Goal: Task Accomplishment & Management: Complete application form

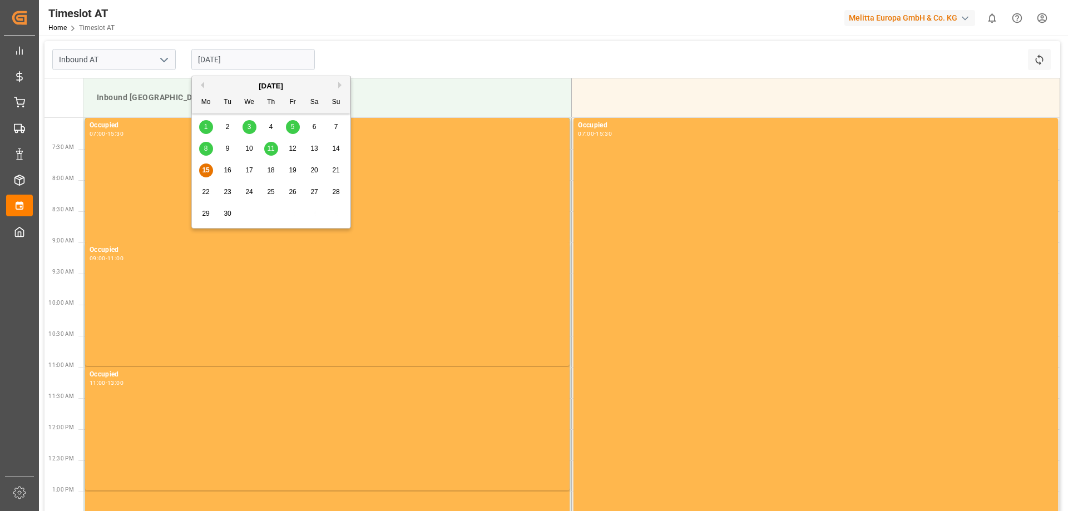
click at [246, 168] on span "17" at bounding box center [248, 170] width 7 height 8
click at [229, 61] on input "[DATE]" at bounding box center [252, 59] width 123 height 21
click at [273, 167] on span "18" at bounding box center [270, 170] width 7 height 8
type input "[DATE]"
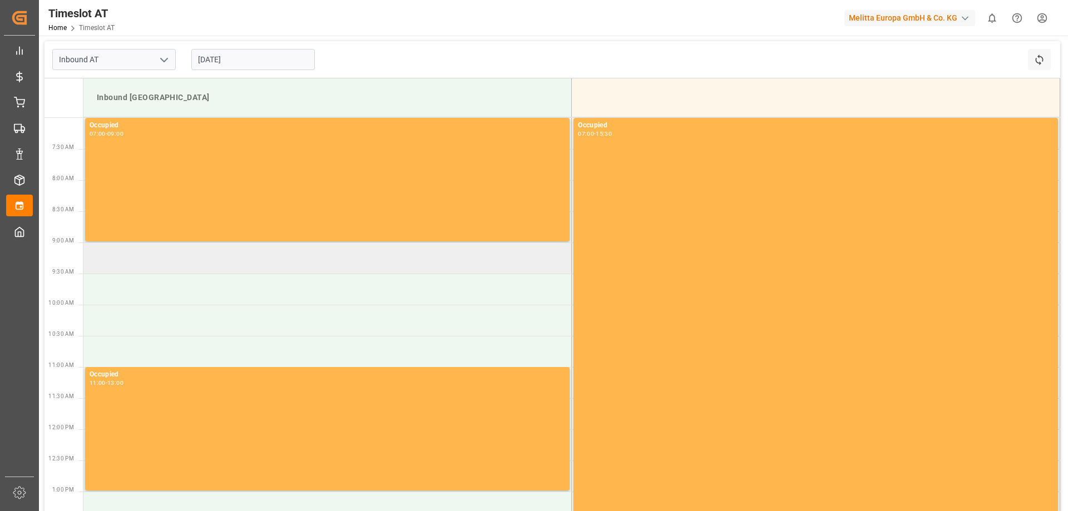
scroll to position [111, 0]
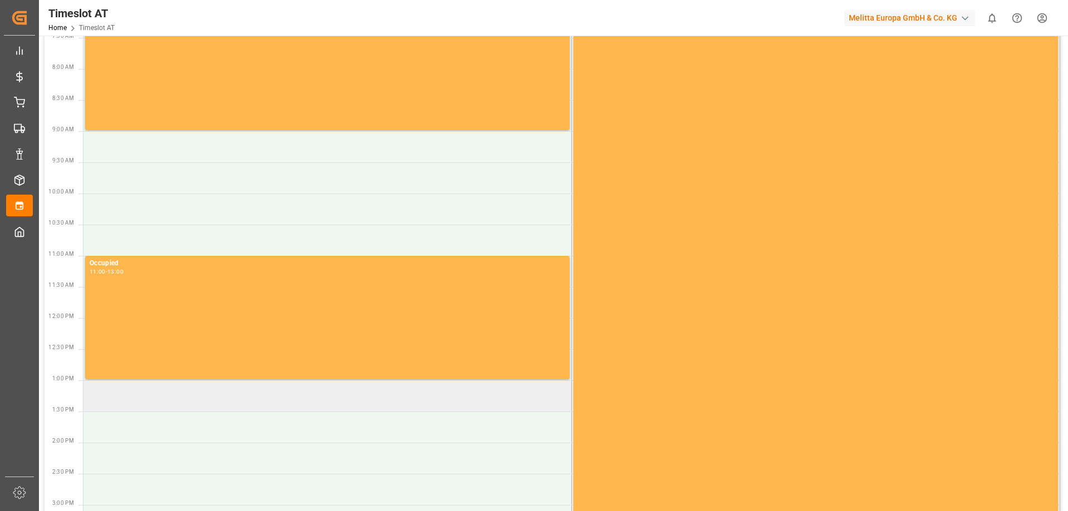
click at [203, 397] on td at bounding box center [327, 395] width 488 height 31
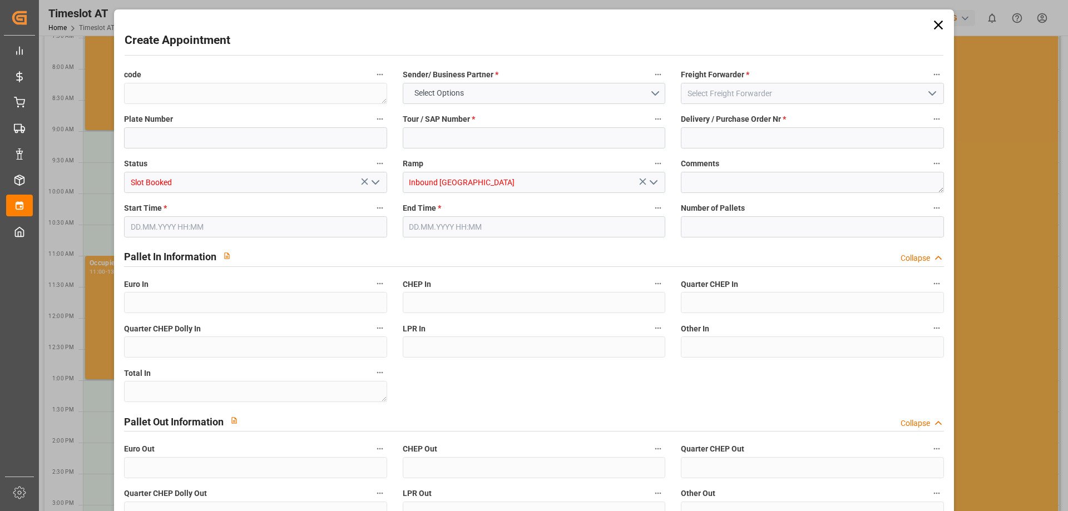
type input "0"
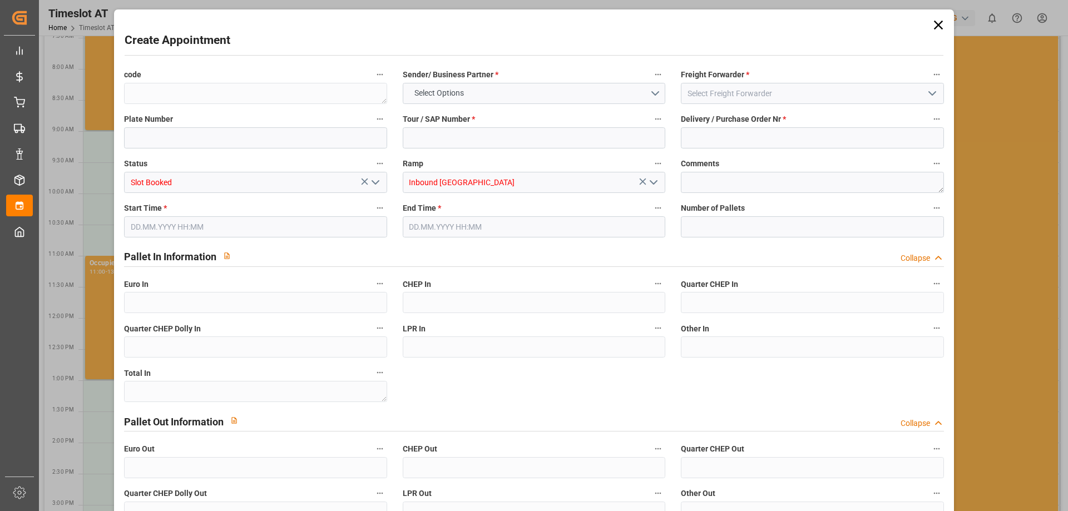
type input "0"
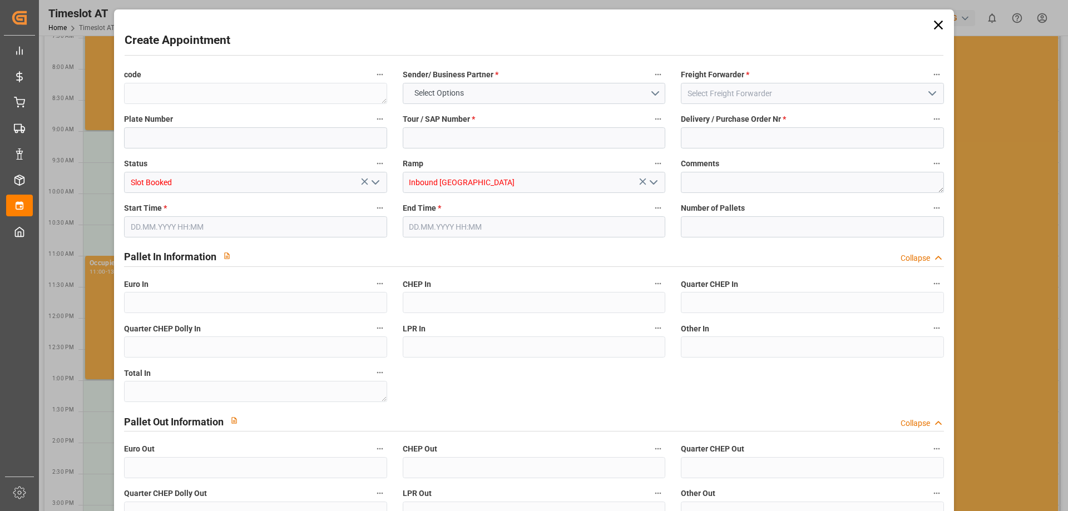
type input "0"
type input "[DATE] 13:00"
type input "[DATE] 15:00"
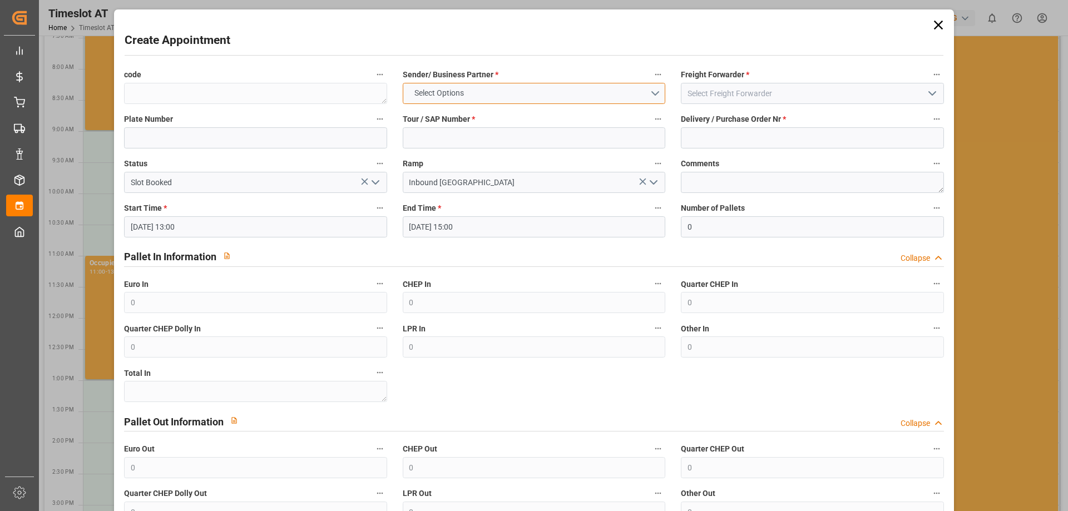
click at [461, 90] on span "Select Options" at bounding box center [439, 93] width 61 height 12
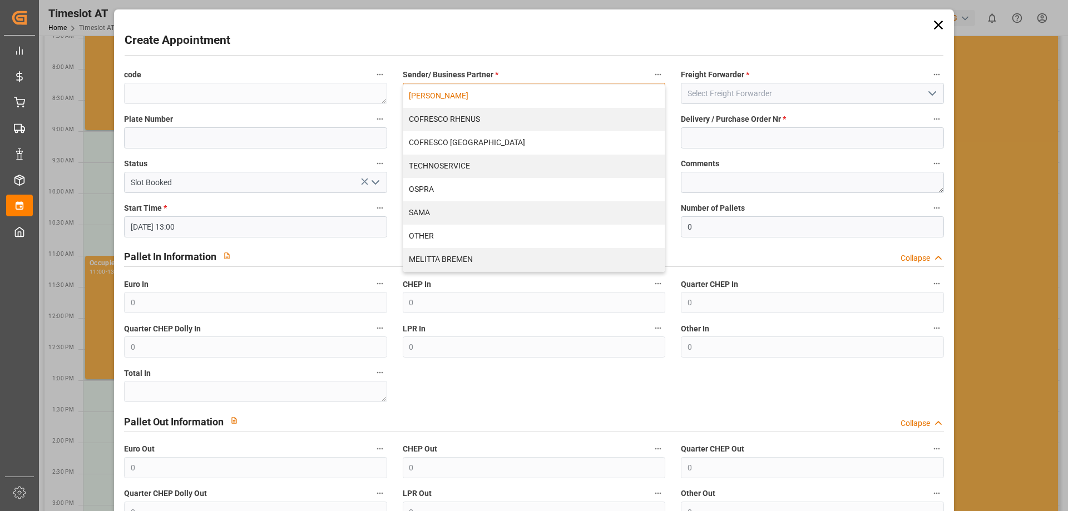
click at [481, 98] on div "[PERSON_NAME]" at bounding box center [533, 96] width 261 height 23
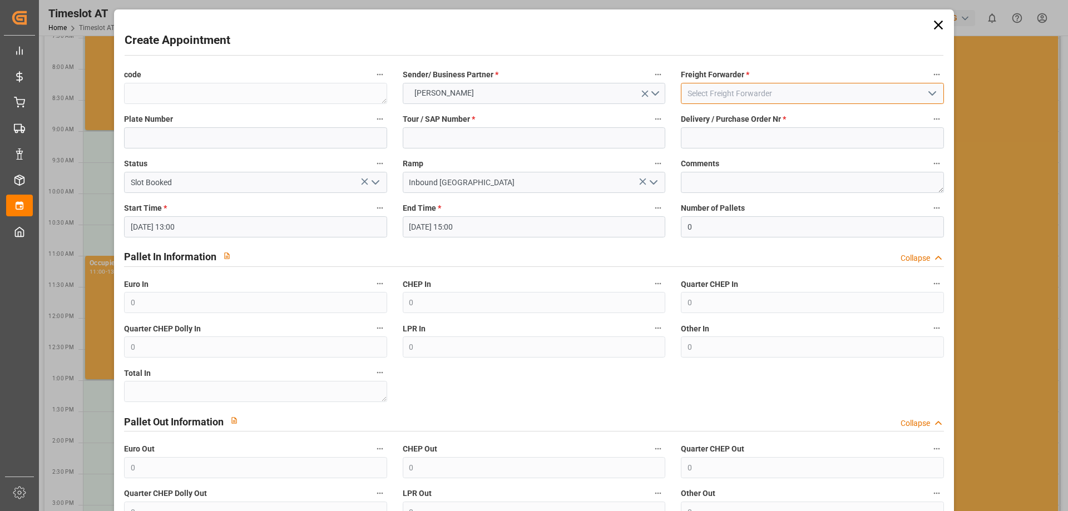
click at [703, 93] on input at bounding box center [812, 93] width 263 height 21
click at [928, 93] on icon "open menu" at bounding box center [932, 93] width 13 height 13
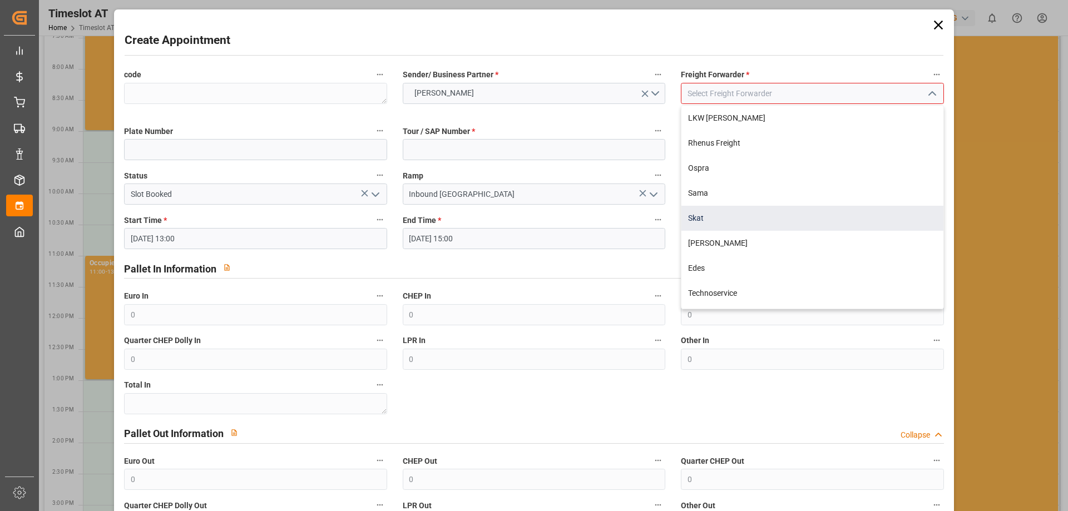
scroll to position [147, 0]
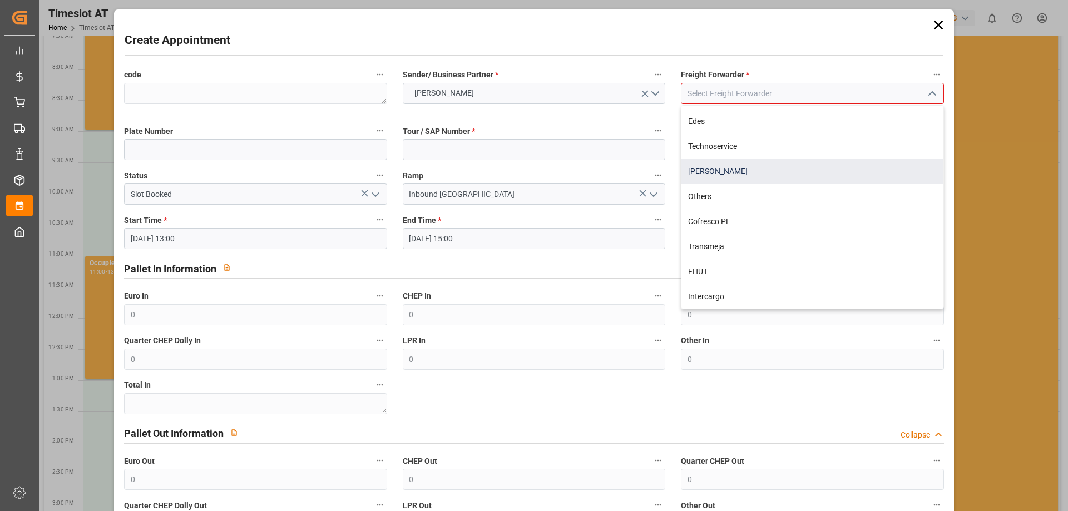
click at [866, 175] on div "[PERSON_NAME]" at bounding box center [811, 171] width 261 height 25
type input "[PERSON_NAME]"
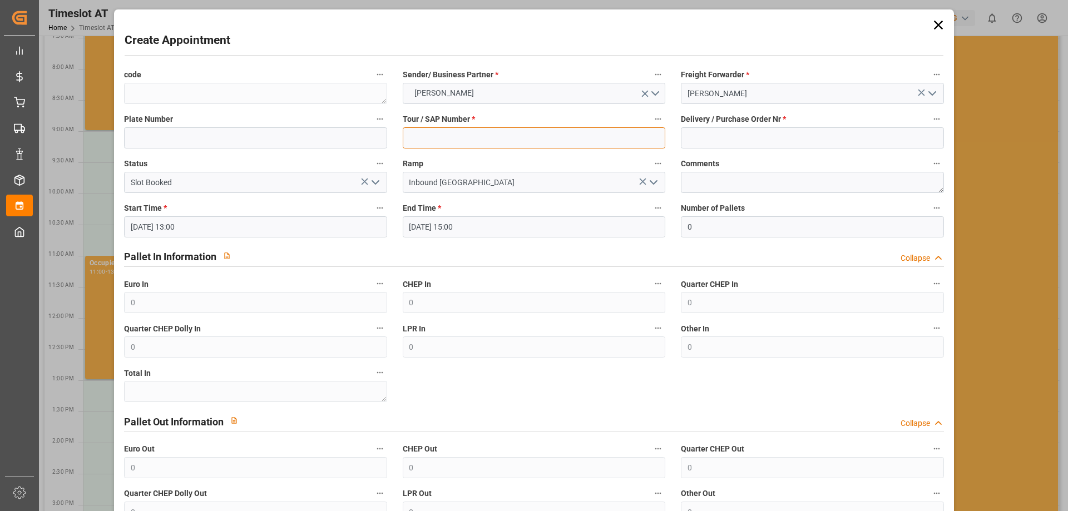
click at [451, 144] on input at bounding box center [534, 137] width 263 height 21
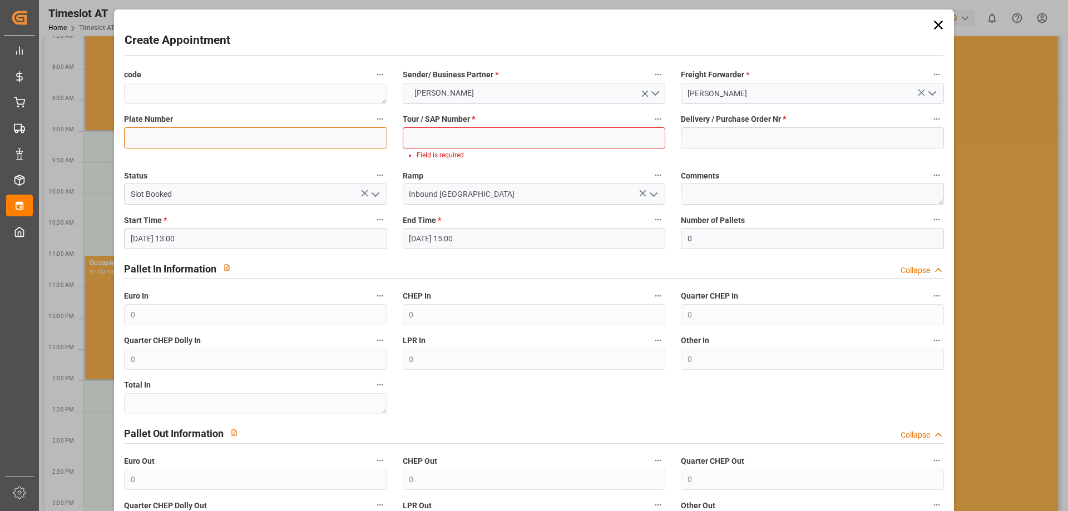
click at [258, 133] on input at bounding box center [255, 137] width 263 height 21
click at [420, 134] on input at bounding box center [534, 137] width 263 height 21
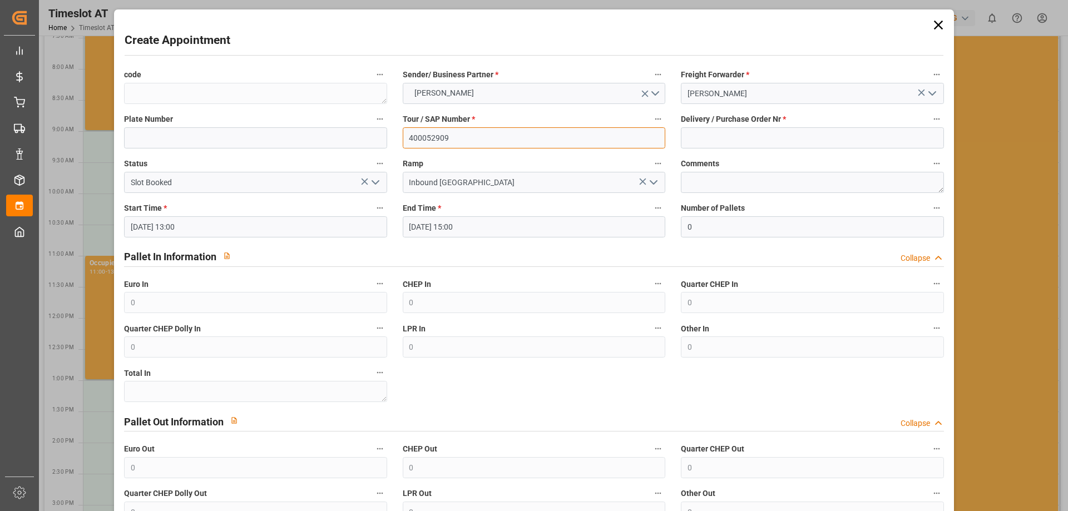
type input "400052909"
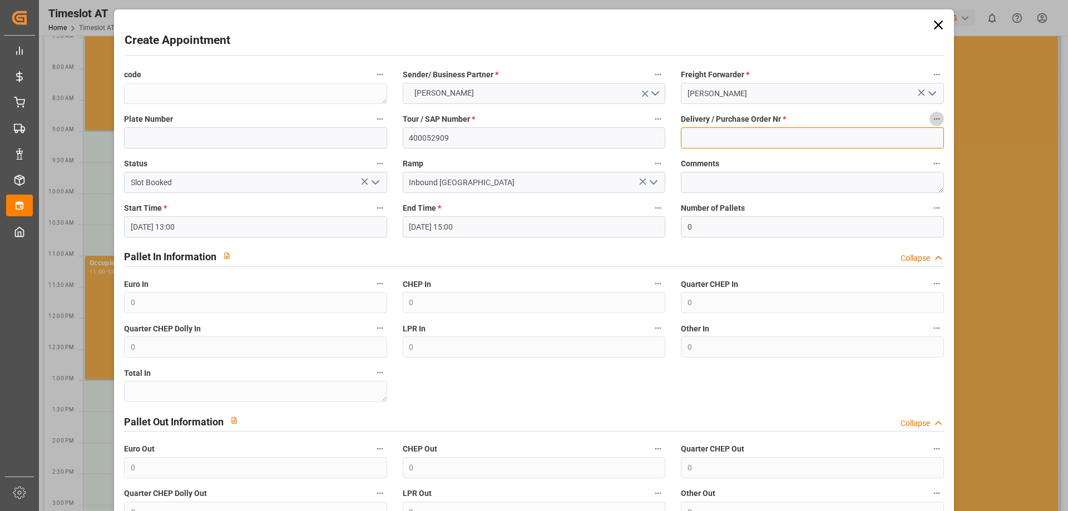
click at [740, 137] on input at bounding box center [812, 137] width 263 height 21
type input "92558264+92558265"
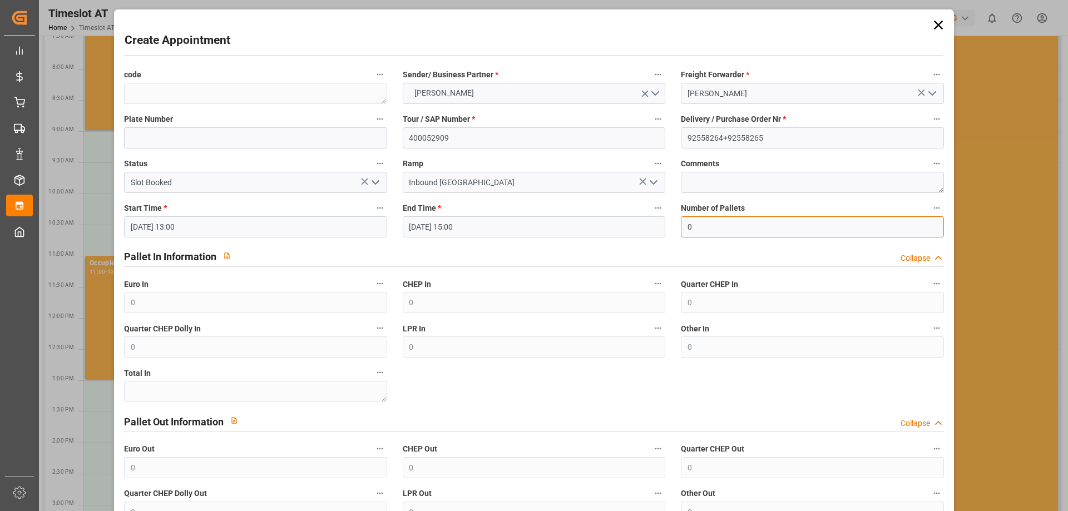
drag, startPoint x: 680, startPoint y: 229, endPoint x: 655, endPoint y: 234, distance: 25.6
click at [655, 234] on div "code Sender/ Business Partner * [PERSON_NAME] Freight Forwarder * Gebr [PERSON_…" at bounding box center [533, 317] width 835 height 508
type input "55"
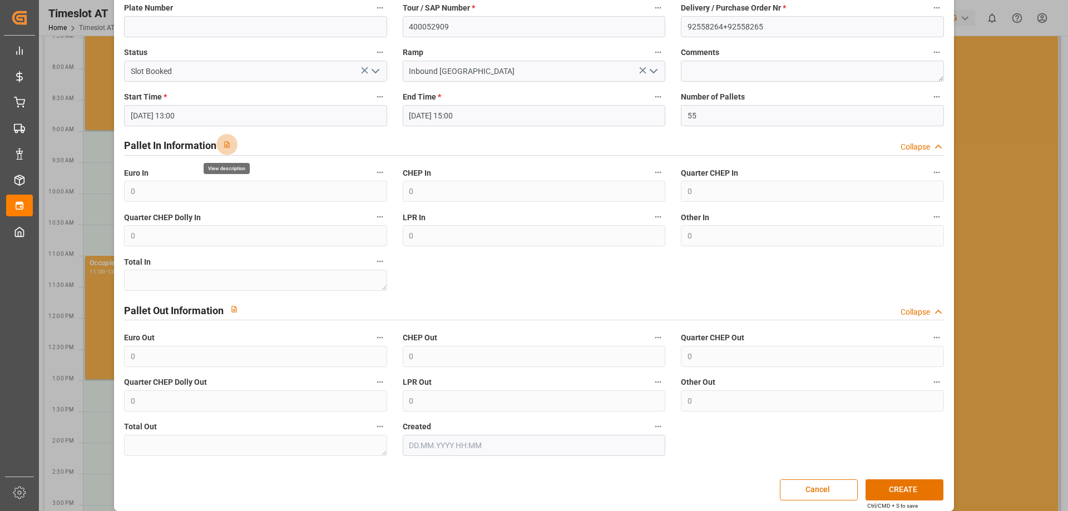
scroll to position [121, 0]
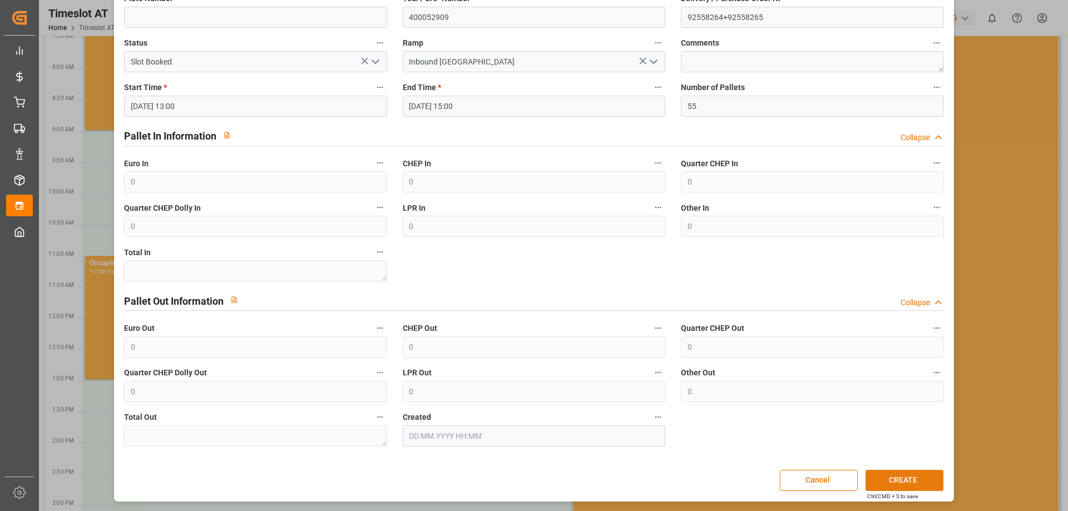
click at [871, 476] on button "CREATE" at bounding box center [905, 480] width 78 height 21
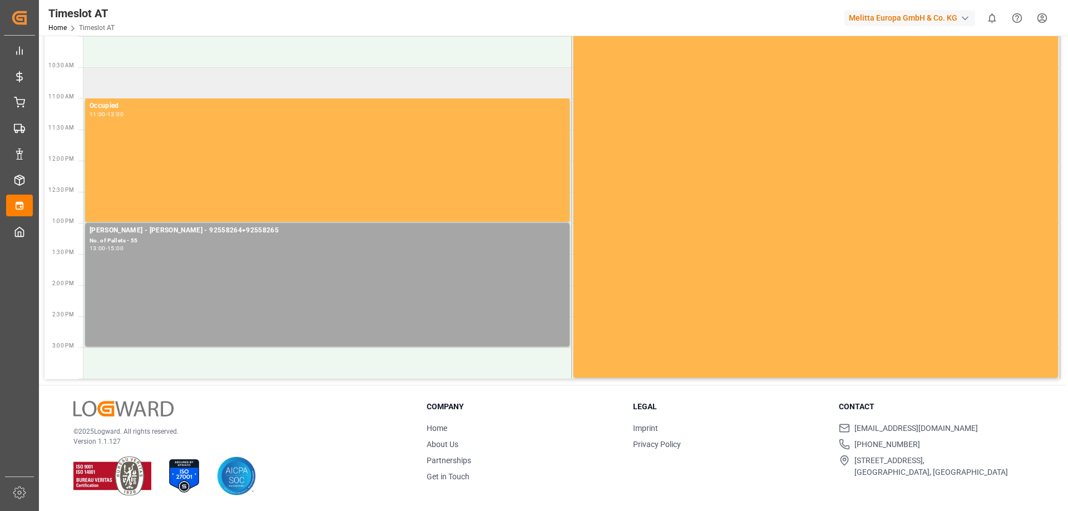
scroll to position [0, 0]
